Goal: Task Accomplishment & Management: Use online tool/utility

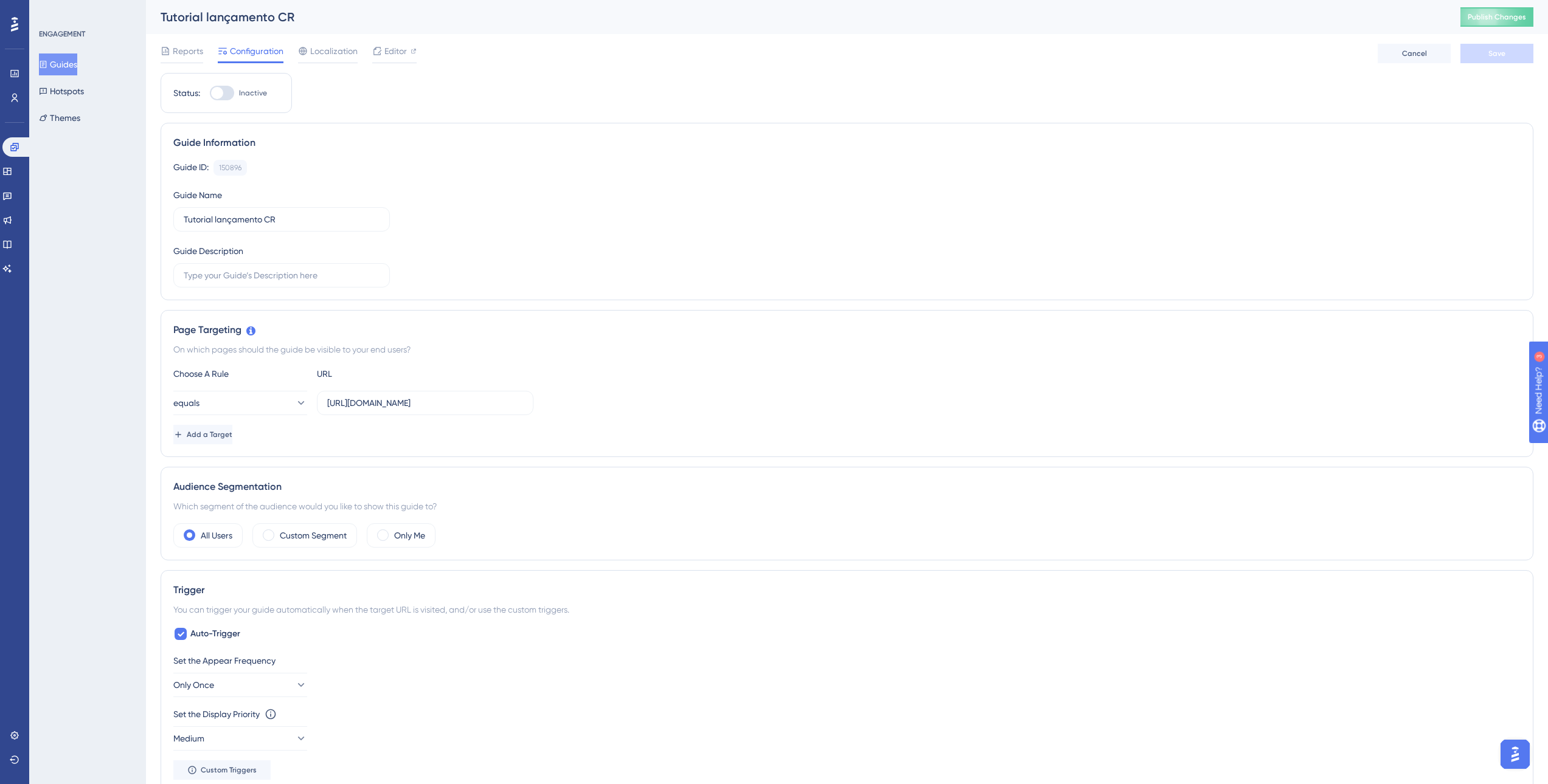
click at [70, 65] on button "Guides" at bounding box center [59, 64] width 38 height 22
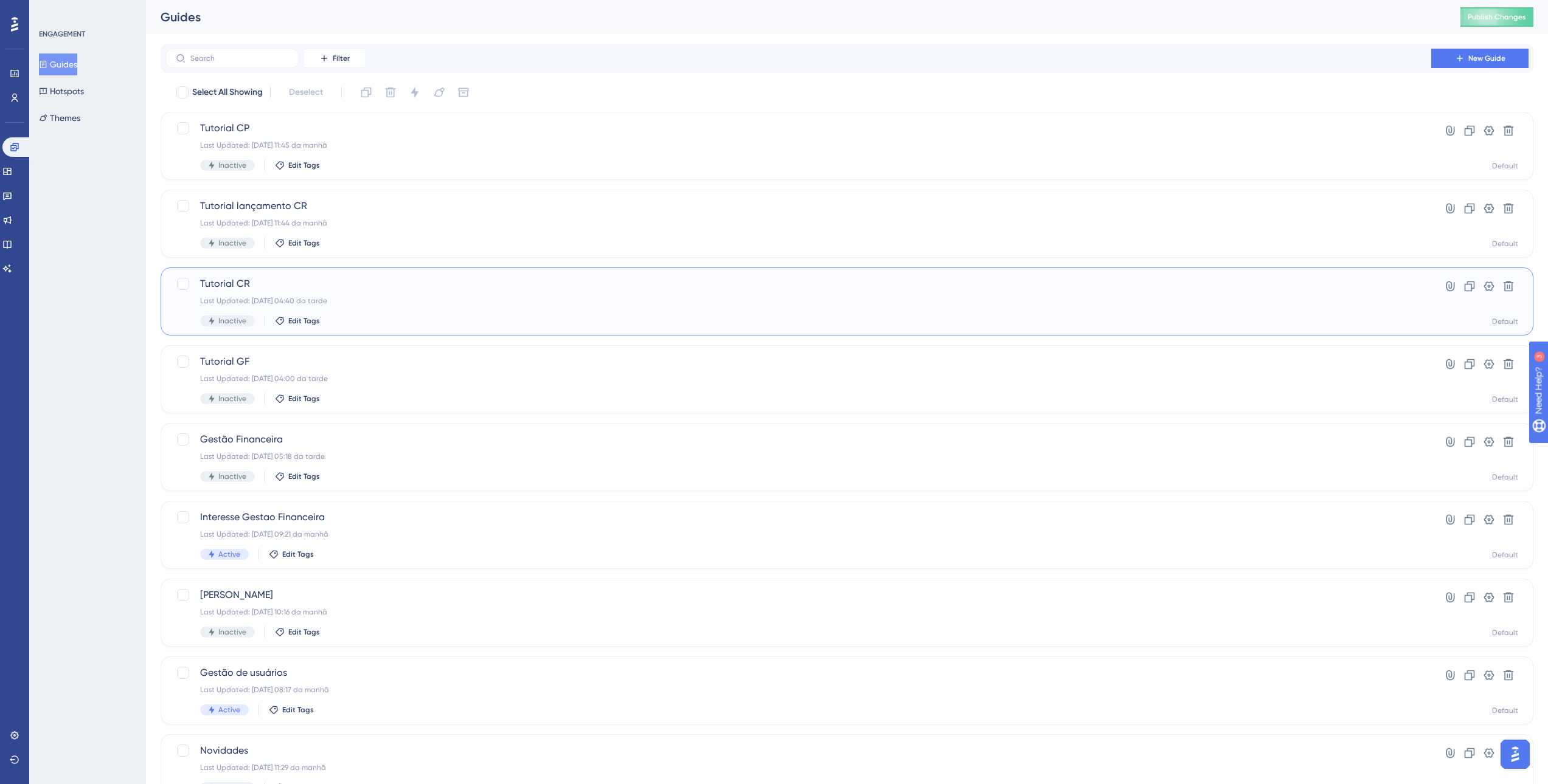
click at [1308, 294] on div "Tutorial CR Last Updated: [DATE] 04:40 da tarde Inactive Edit Tags" at bounding box center [798, 301] width 1197 height 50
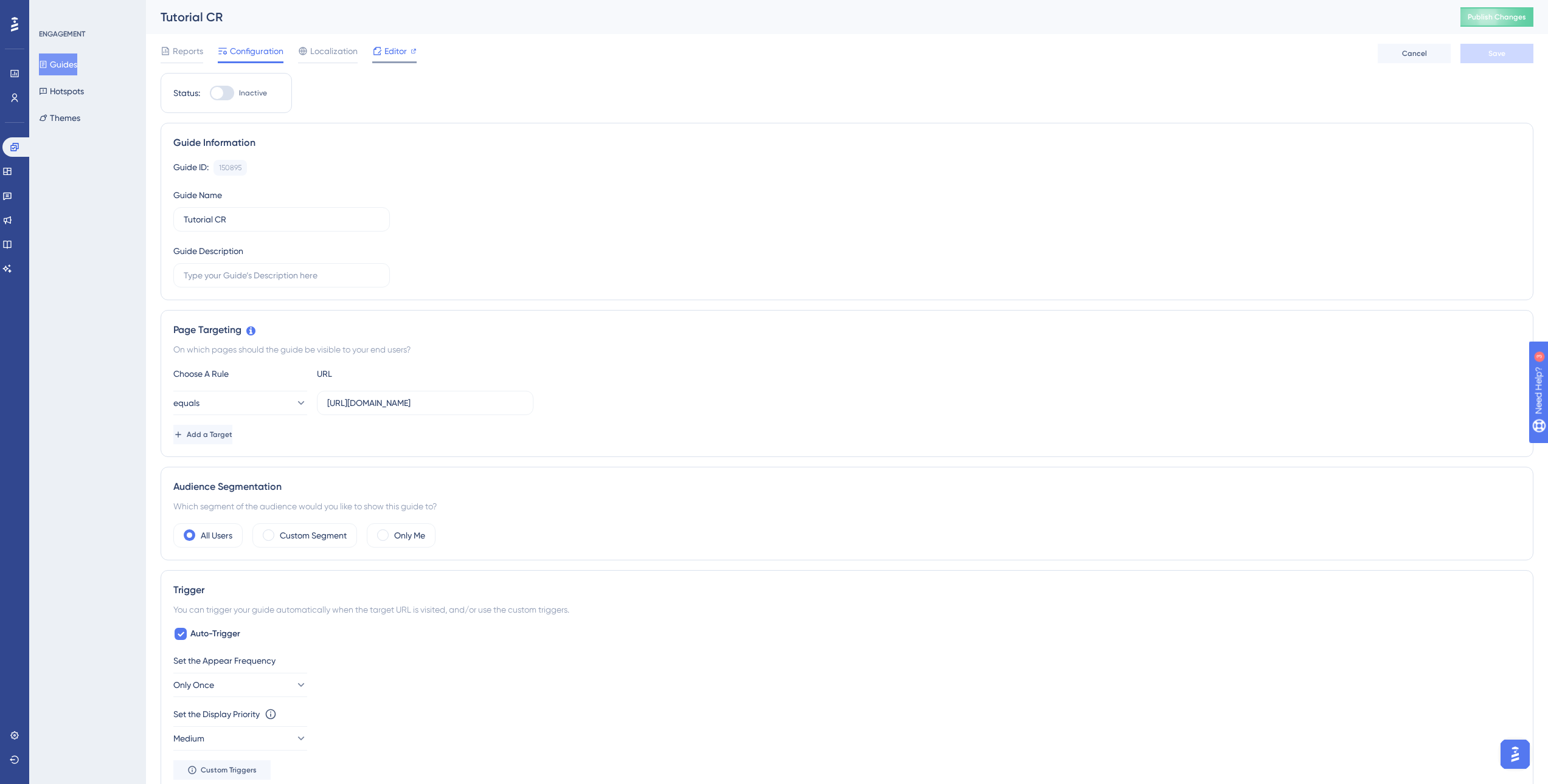
click at [394, 47] on span "Editor" at bounding box center [395, 51] width 22 height 14
